Goal: Task Accomplishment & Management: Manage account settings

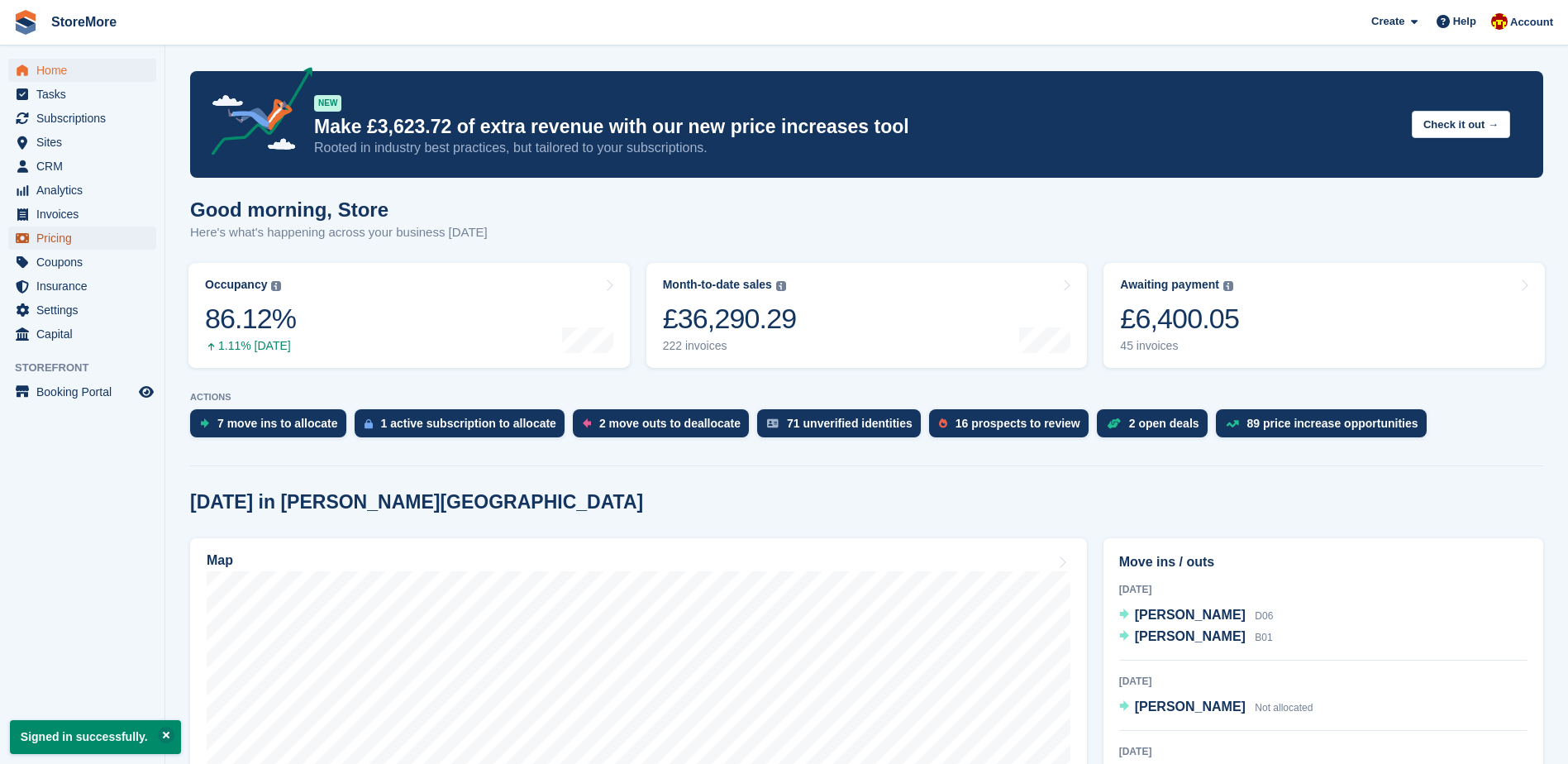
click at [127, 244] on span "Pricing" at bounding box center [86, 237] width 99 height 23
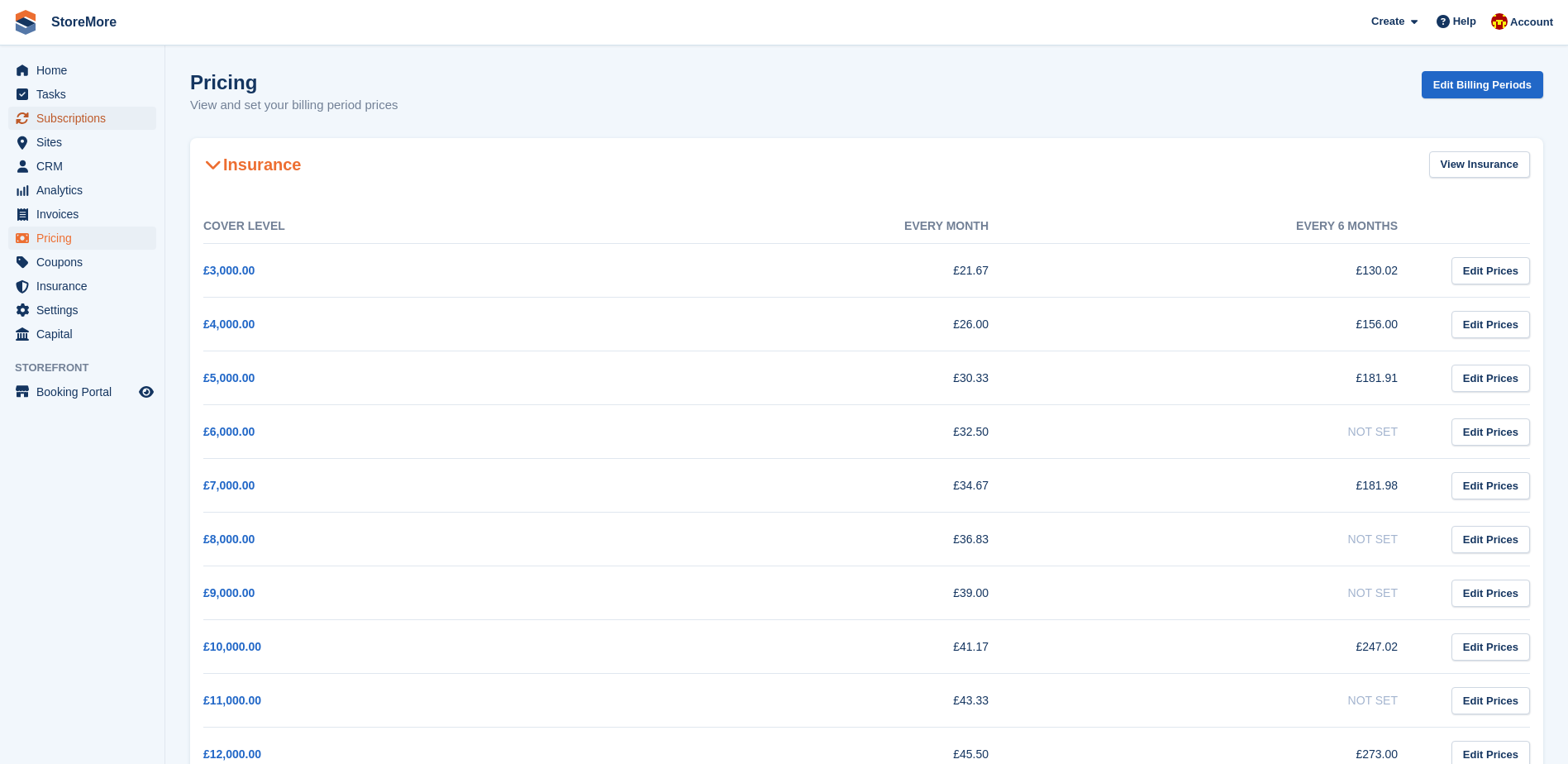
click at [119, 127] on span "Subscriptions" at bounding box center [86, 118] width 99 height 23
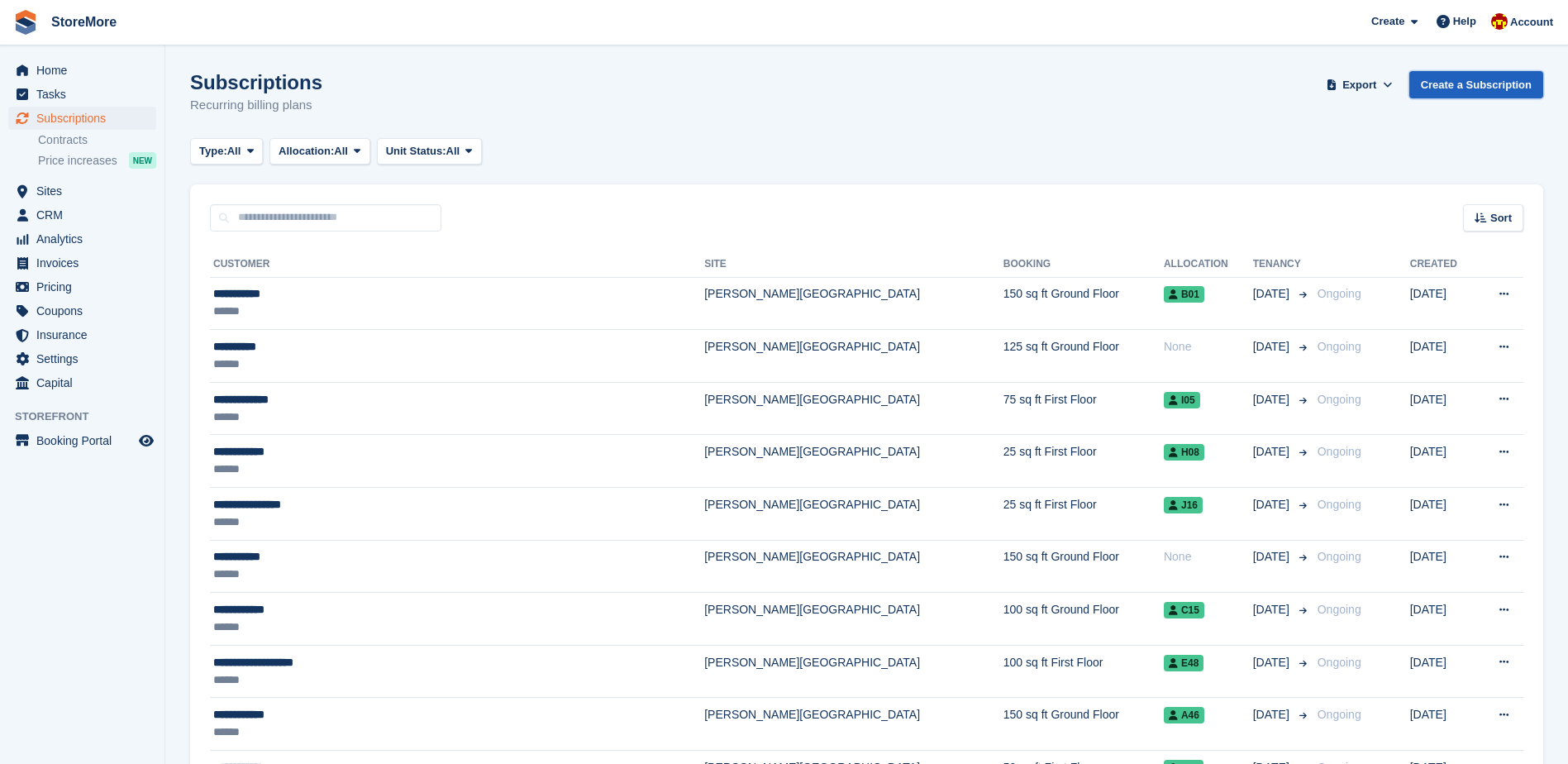
click at [1487, 81] on link "Create a Subscription" at bounding box center [1476, 85] width 134 height 28
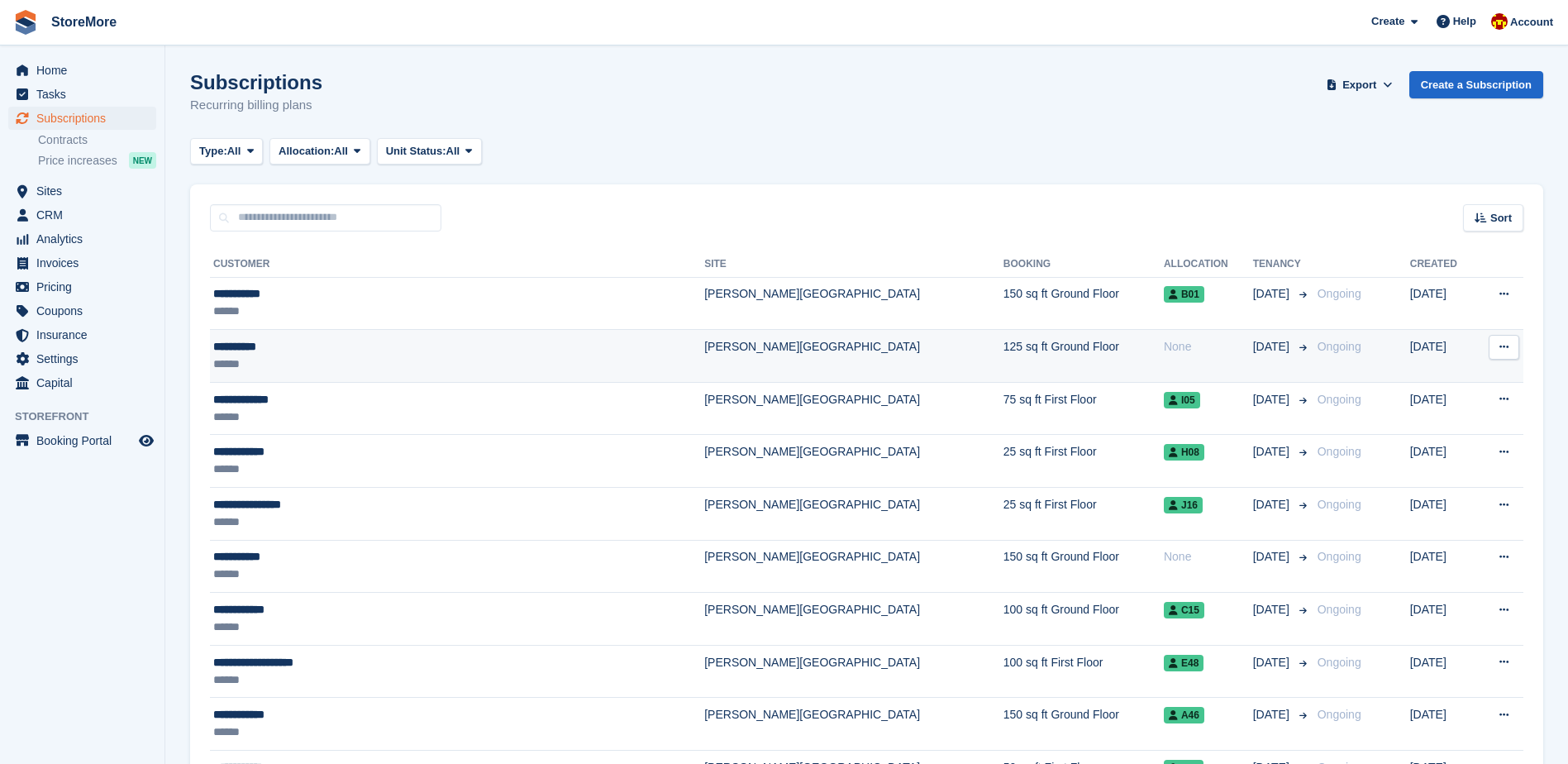
click at [1004, 344] on td "125 sq ft Ground Floor" at bounding box center [1084, 357] width 160 height 53
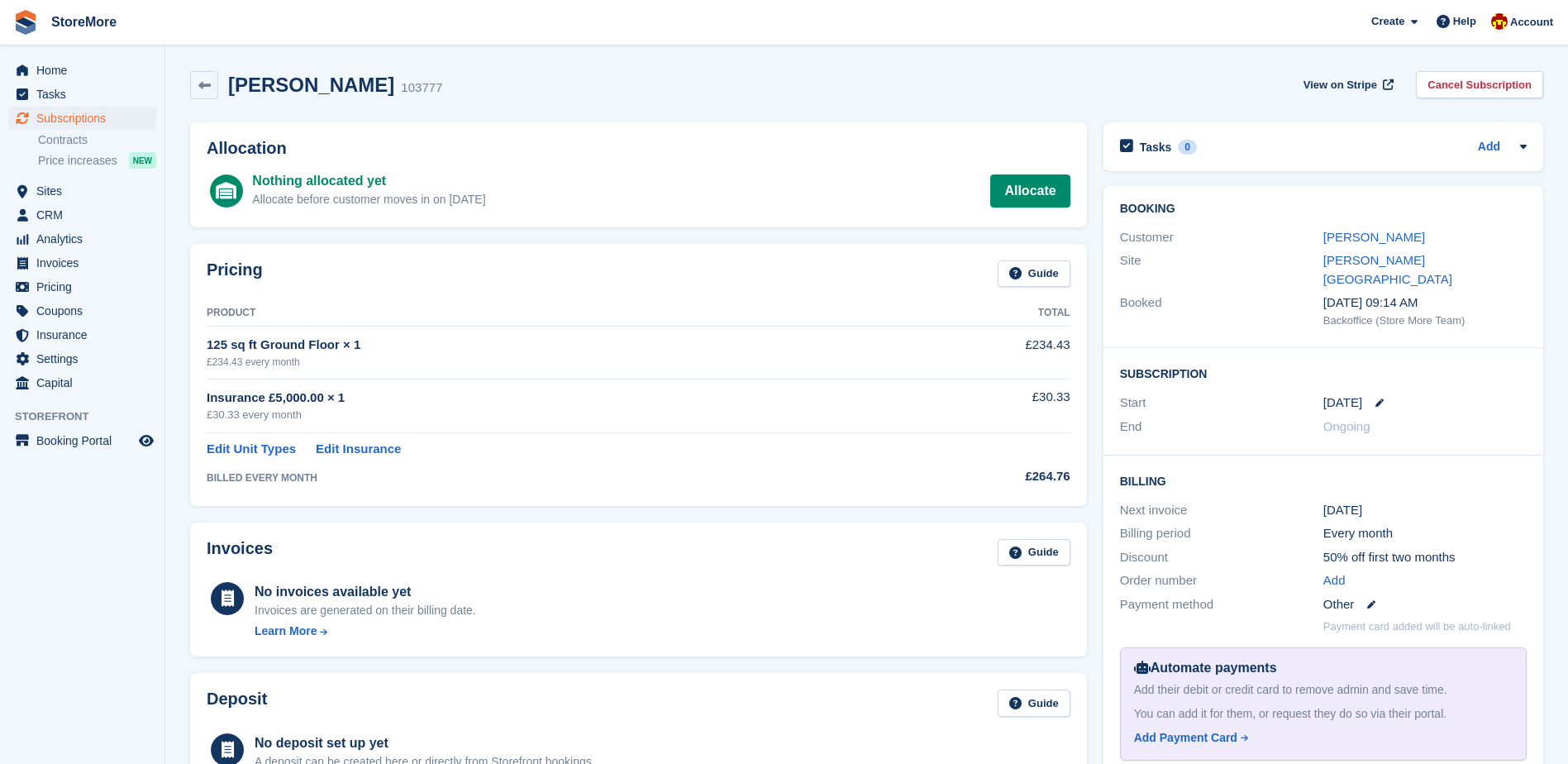
click at [1046, 208] on div "Nothing allocated yet Allocate before customer moves in on 12 Sep Allocate" at bounding box center [660, 190] width 817 height 40
click at [1036, 201] on link "Allocate" at bounding box center [1029, 191] width 79 height 33
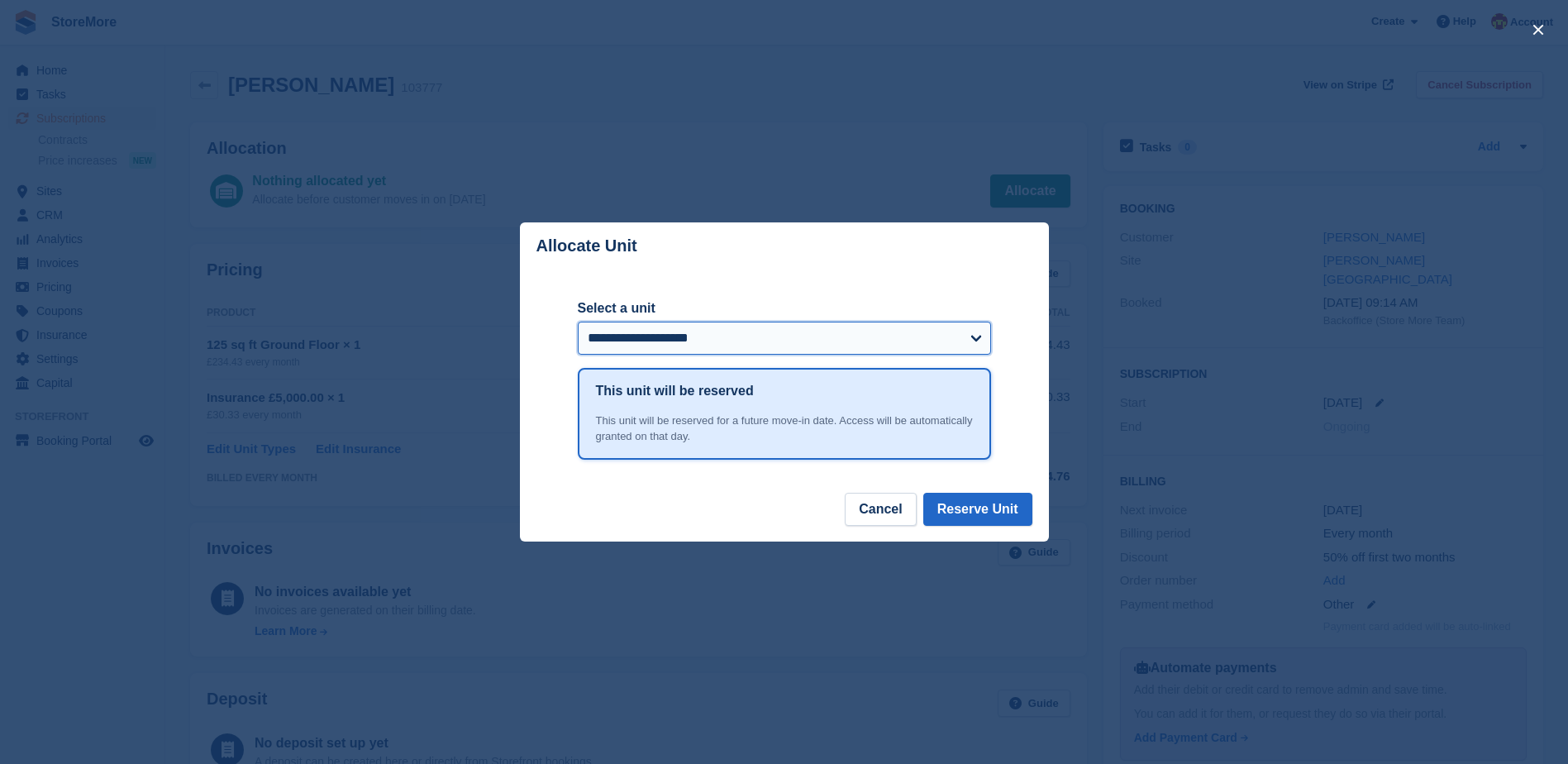
click at [973, 333] on select "**********" at bounding box center [785, 338] width 414 height 33
click at [834, 120] on div "close" at bounding box center [784, 382] width 1568 height 764
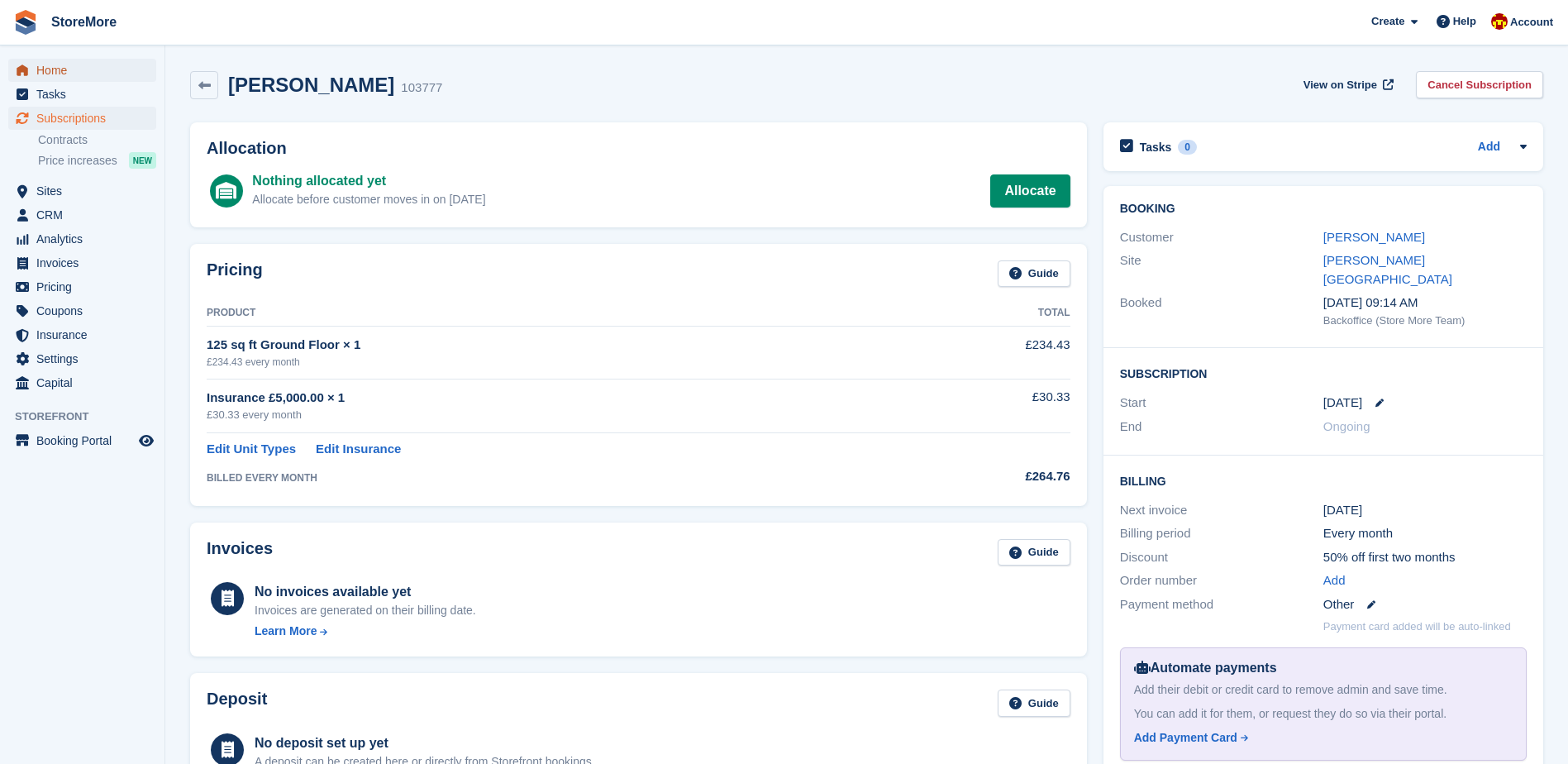
click at [73, 70] on span "Home" at bounding box center [86, 70] width 99 height 23
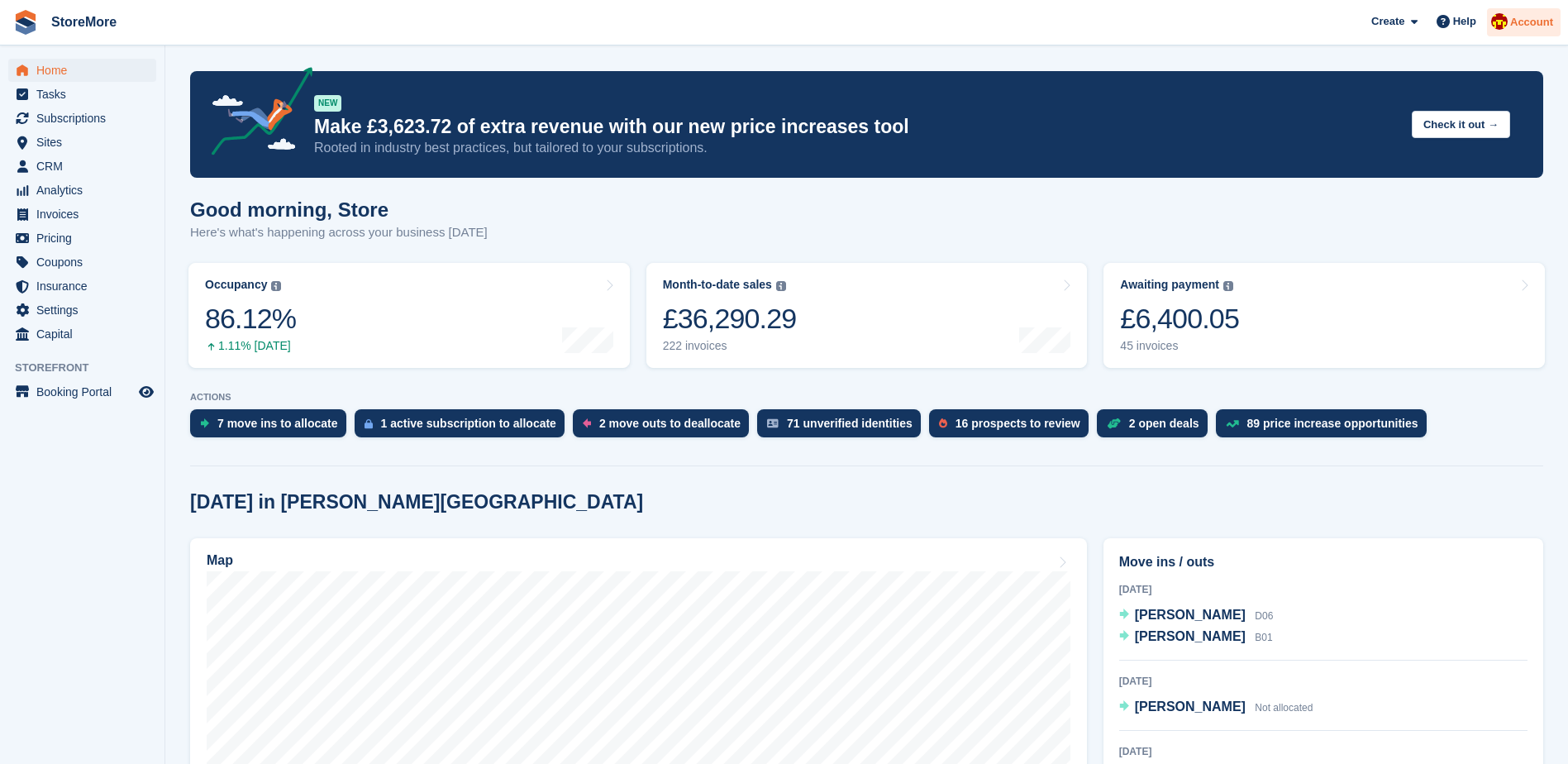
click at [1553, 28] on div "Account" at bounding box center [1524, 22] width 74 height 29
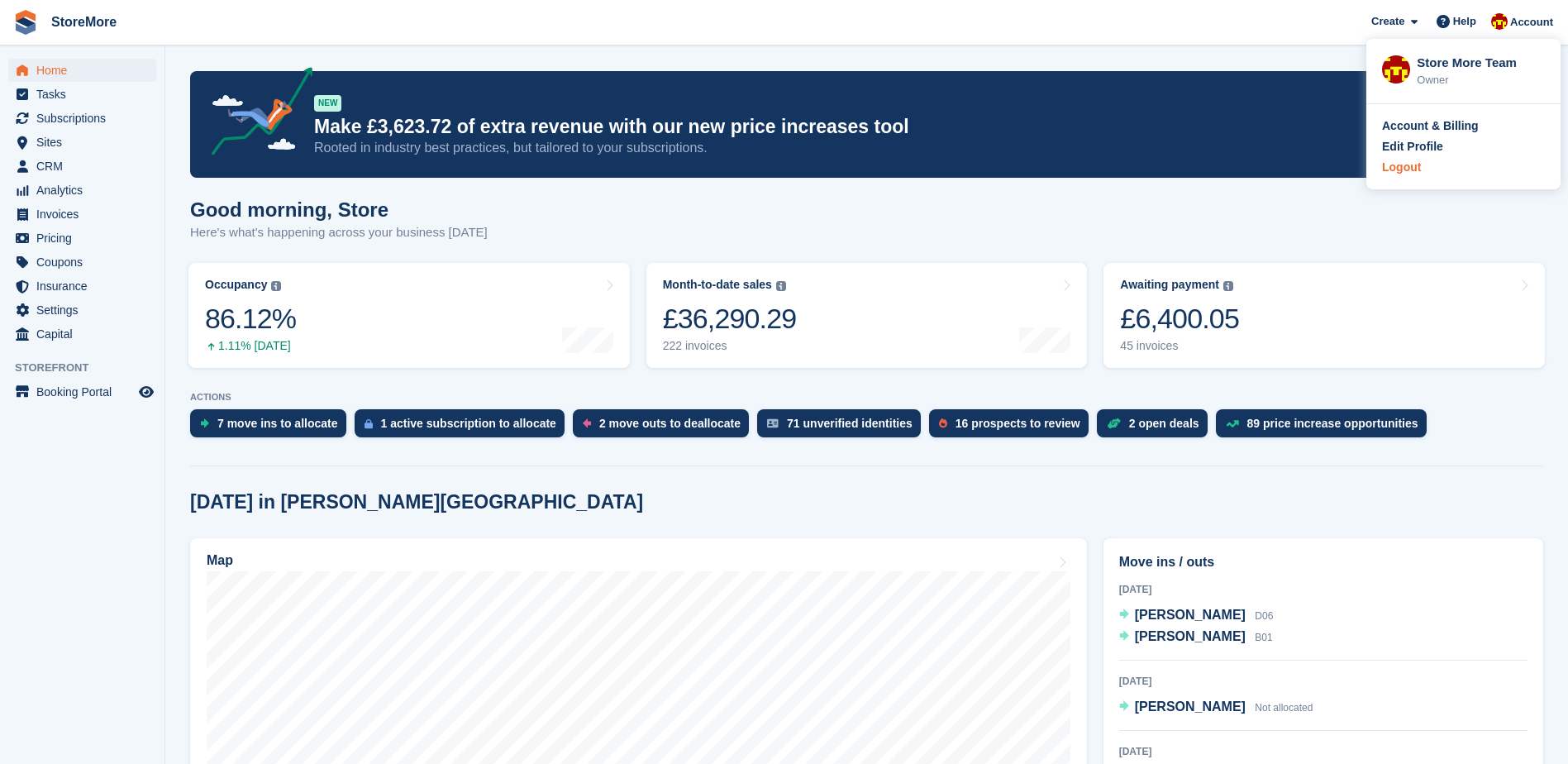
click at [1416, 176] on div "Logout" at bounding box center [1402, 167] width 39 height 17
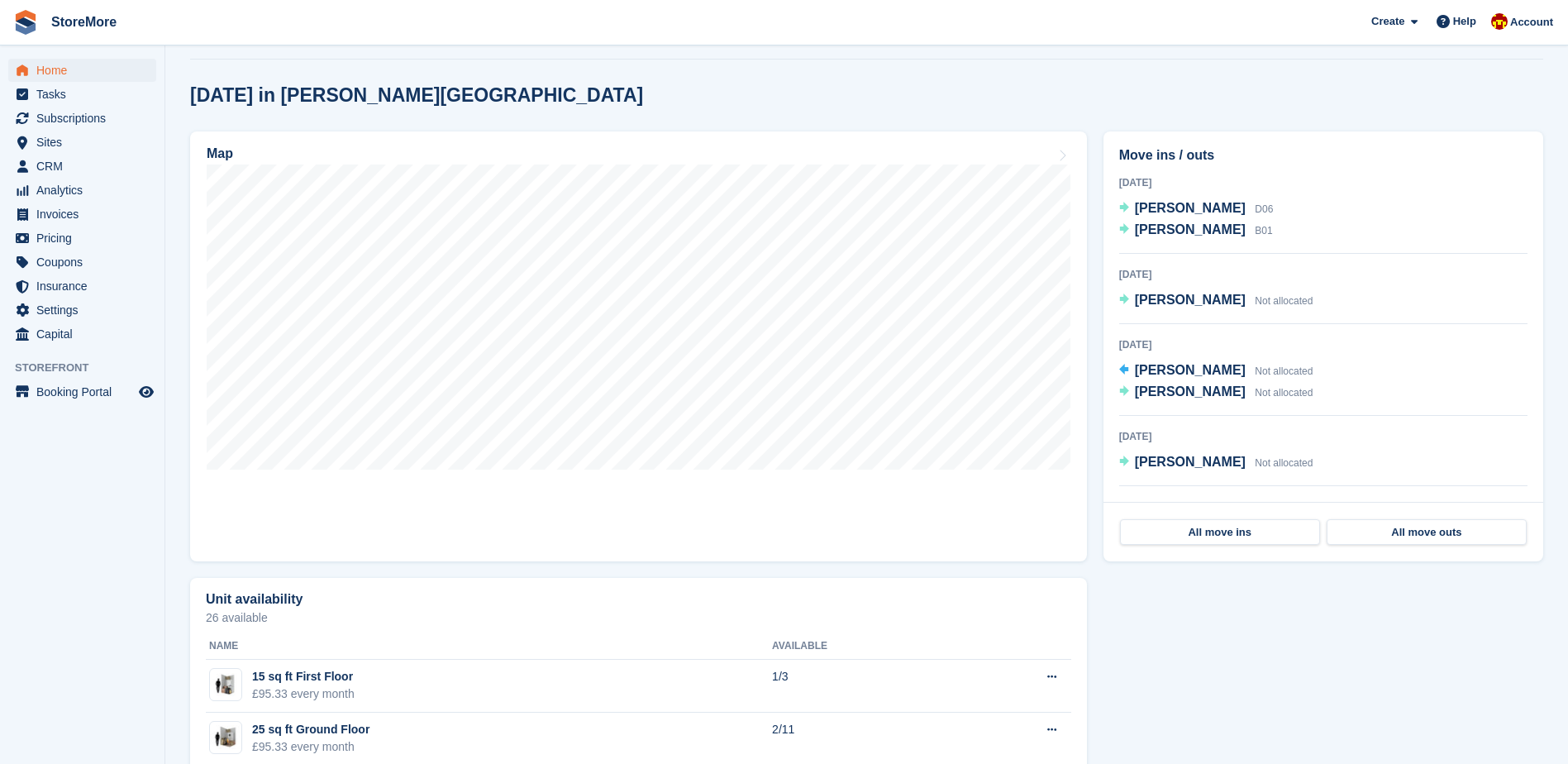
scroll to position [414, 0]
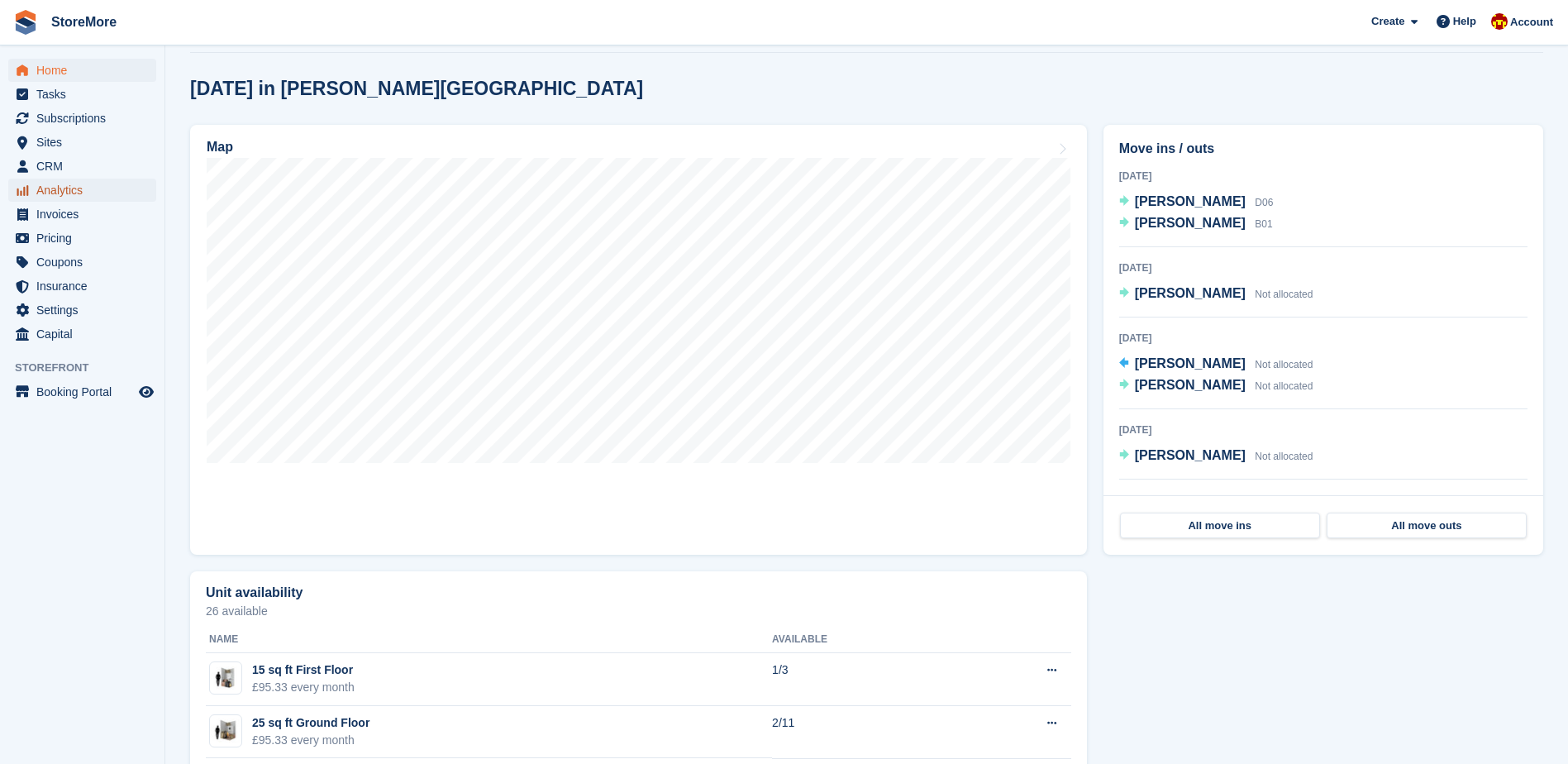
click at [72, 188] on span "Analytics" at bounding box center [86, 189] width 99 height 23
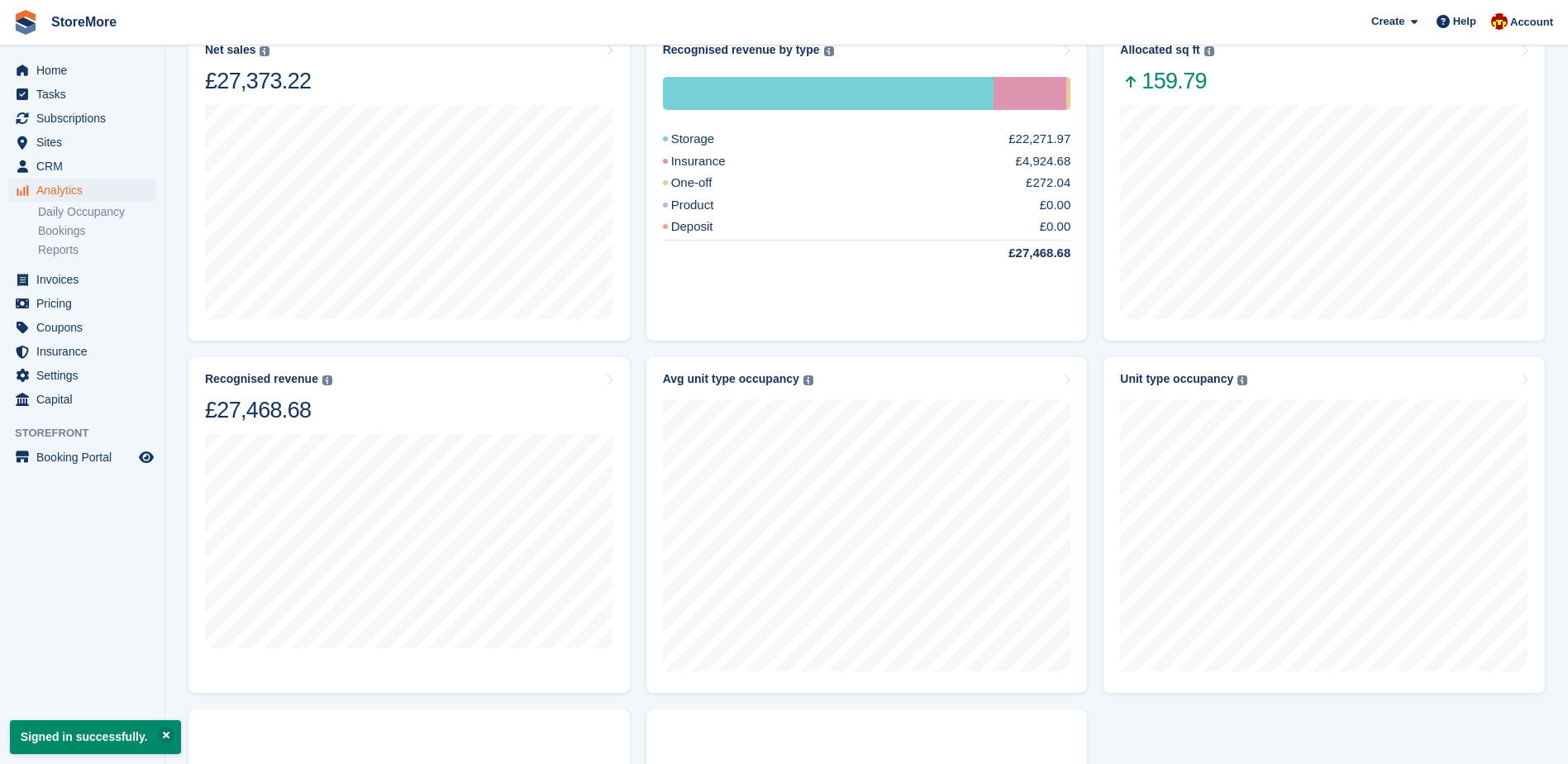
scroll to position [496, 0]
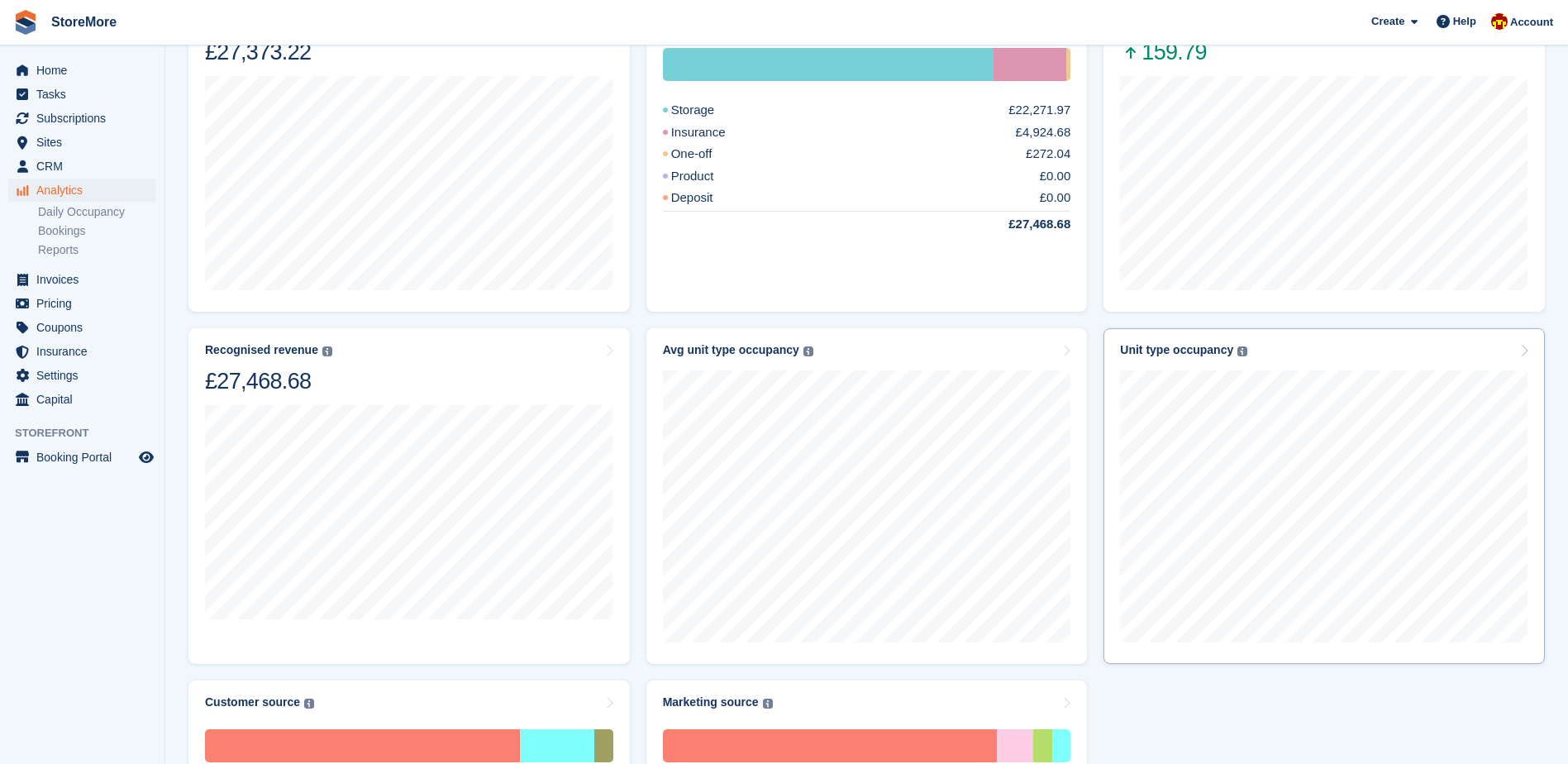
click at [1520, 354] on icon at bounding box center [1524, 350] width 8 height 13
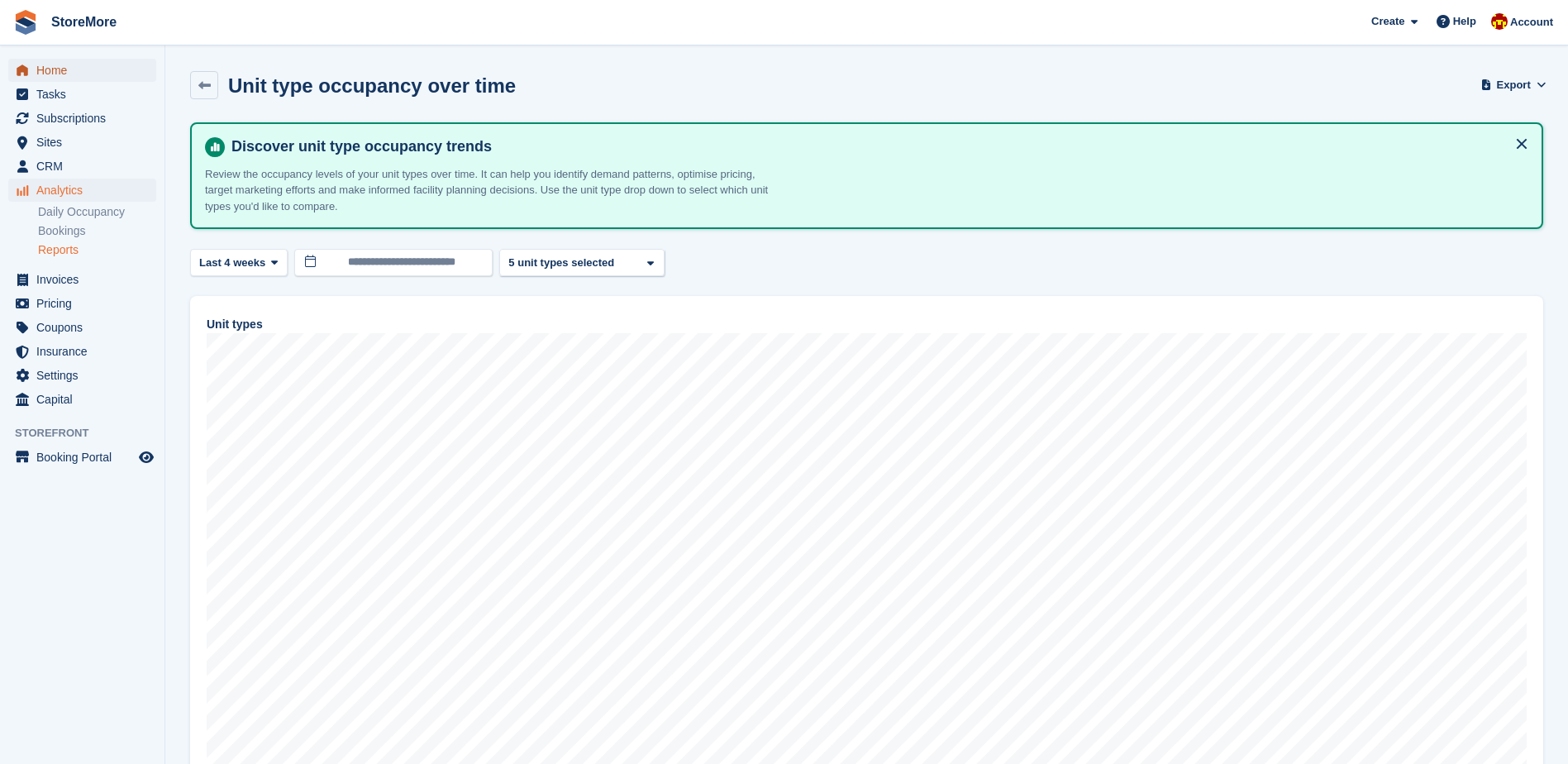
click at [124, 66] on span "Home" at bounding box center [86, 70] width 99 height 23
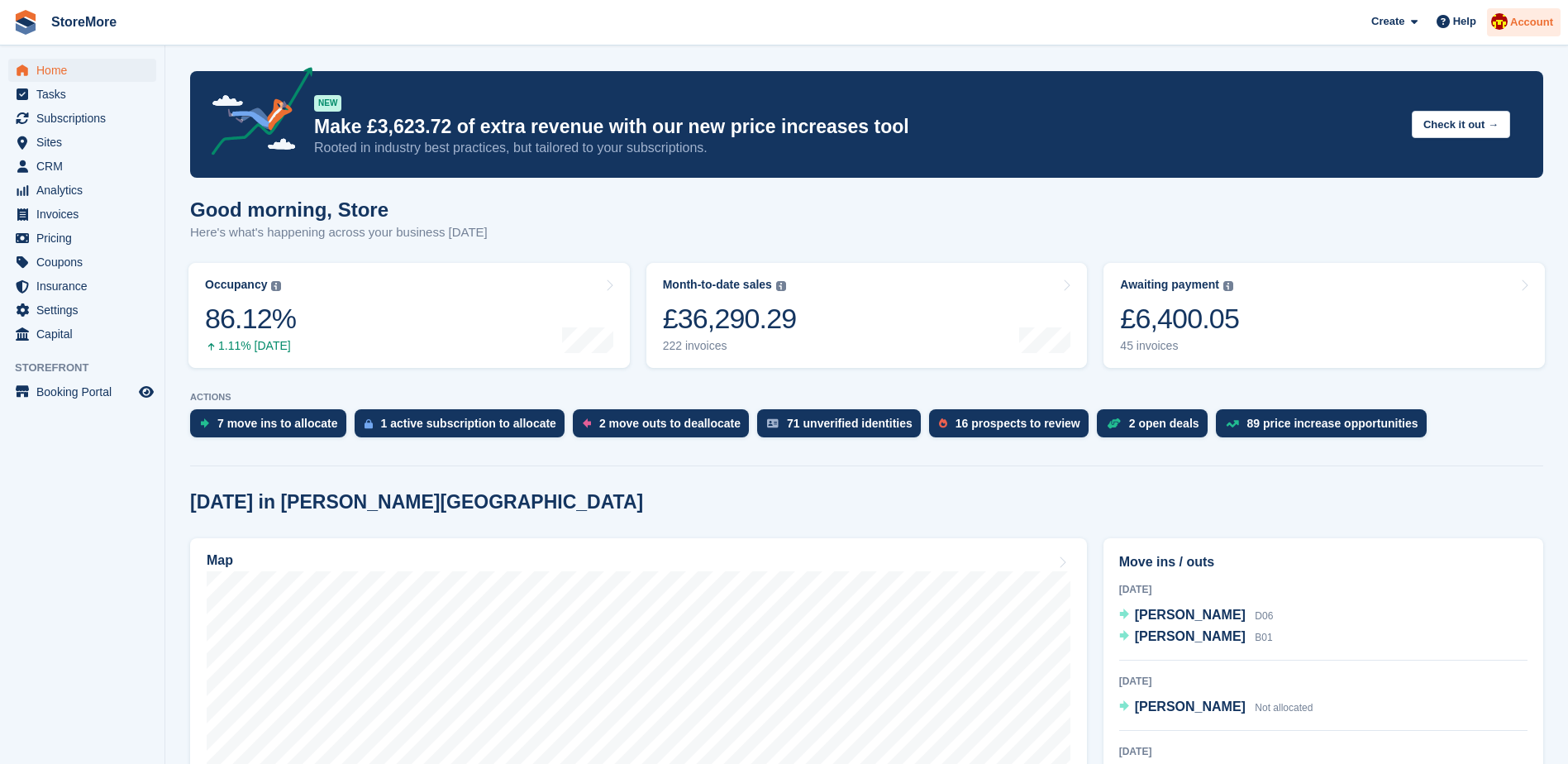
click at [1532, 36] on div "Account" at bounding box center [1524, 22] width 74 height 29
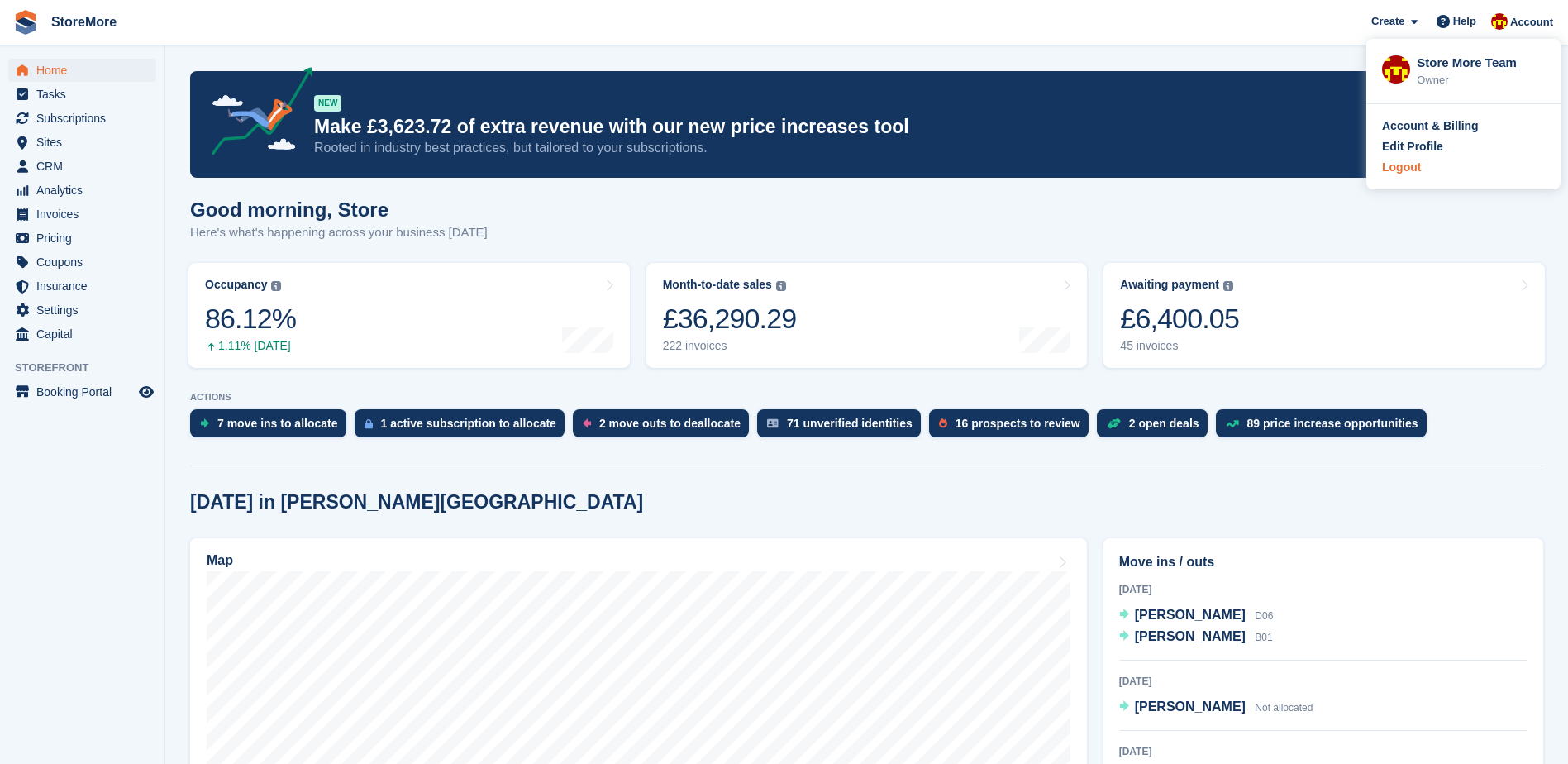
click at [1426, 175] on div "Logout" at bounding box center [1463, 167] width 163 height 17
